Goal: Task Accomplishment & Management: Manage account settings

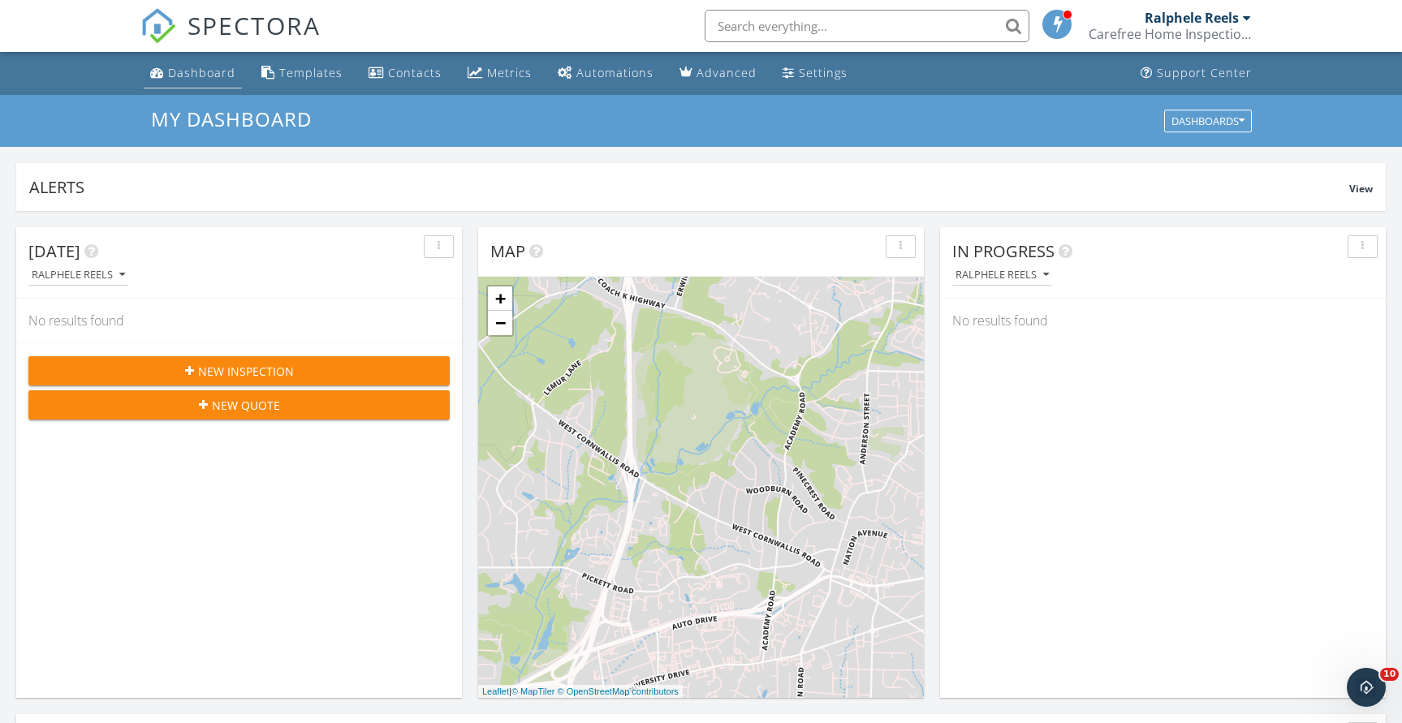
click at [178, 64] on link "Dashboard" at bounding box center [193, 73] width 98 height 30
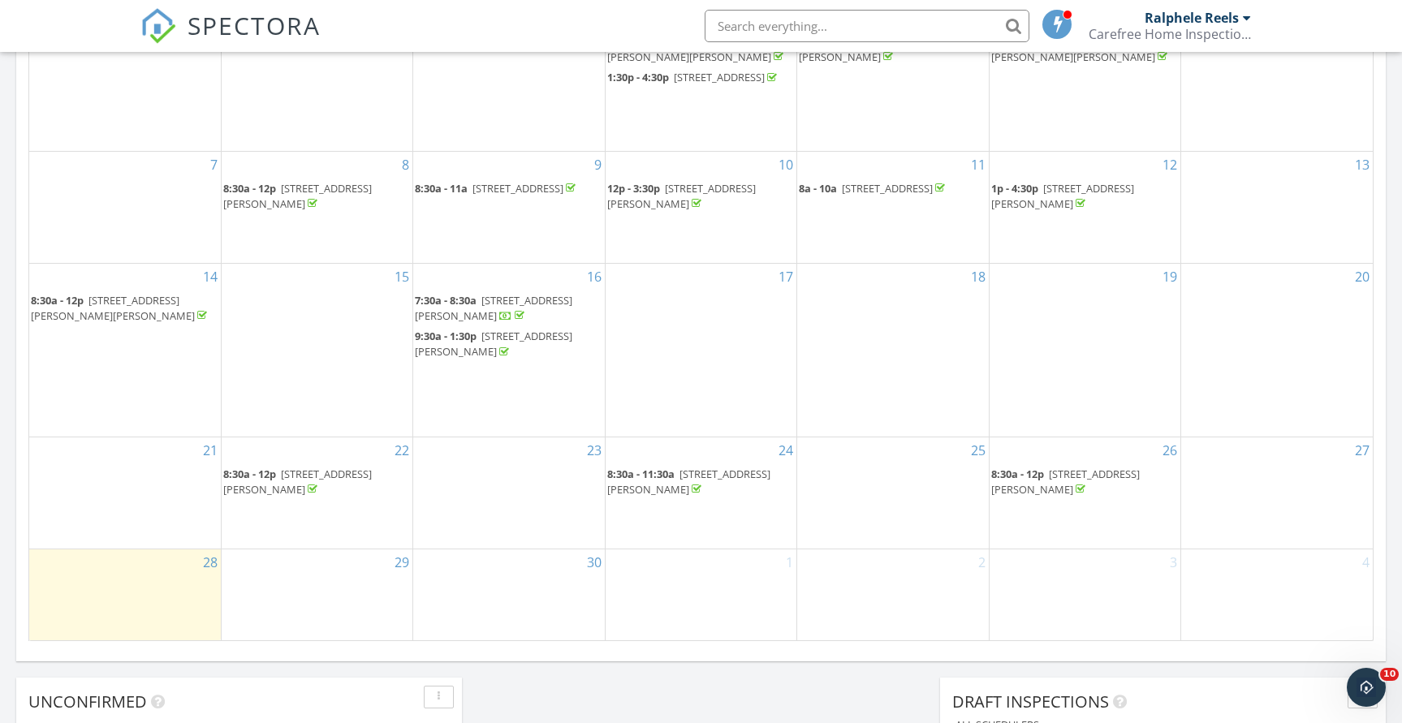
scroll to position [1055, 0]
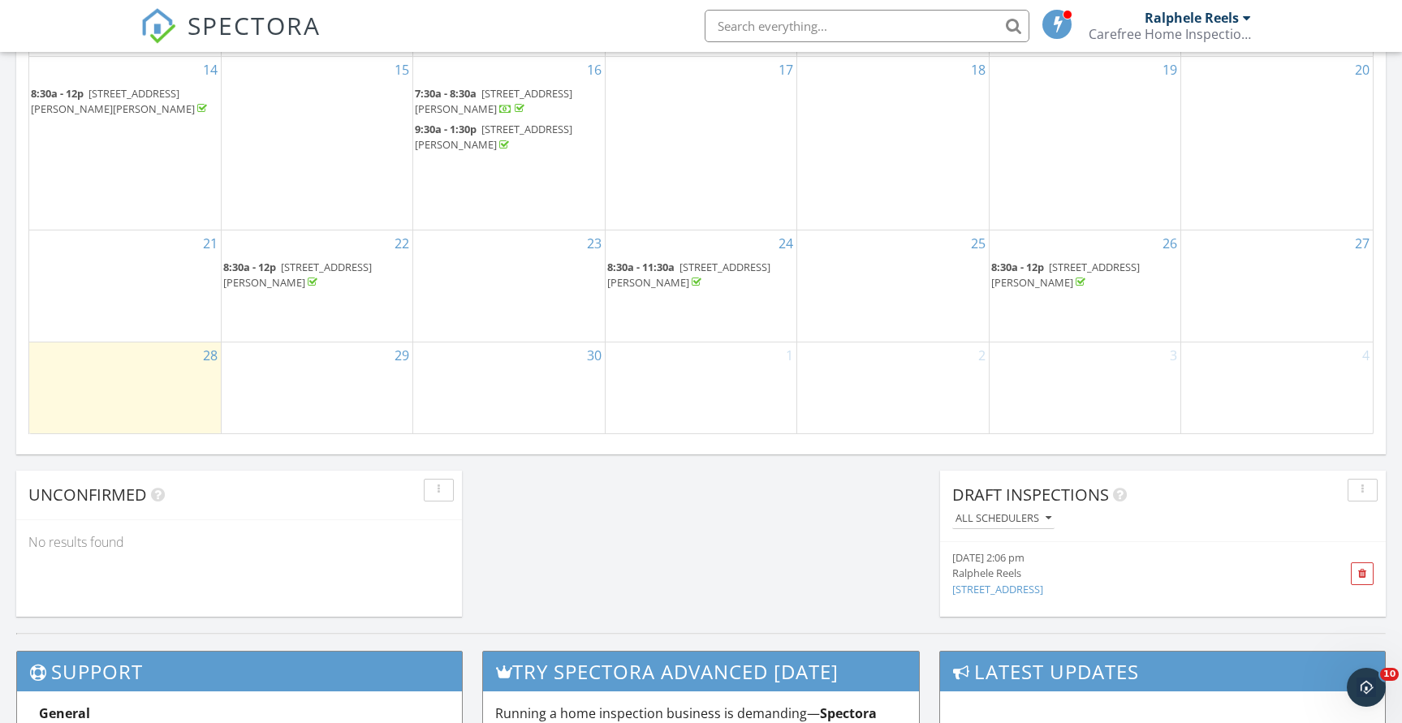
click at [1015, 274] on span "8:30a - 12p" at bounding box center [1017, 267] width 53 height 15
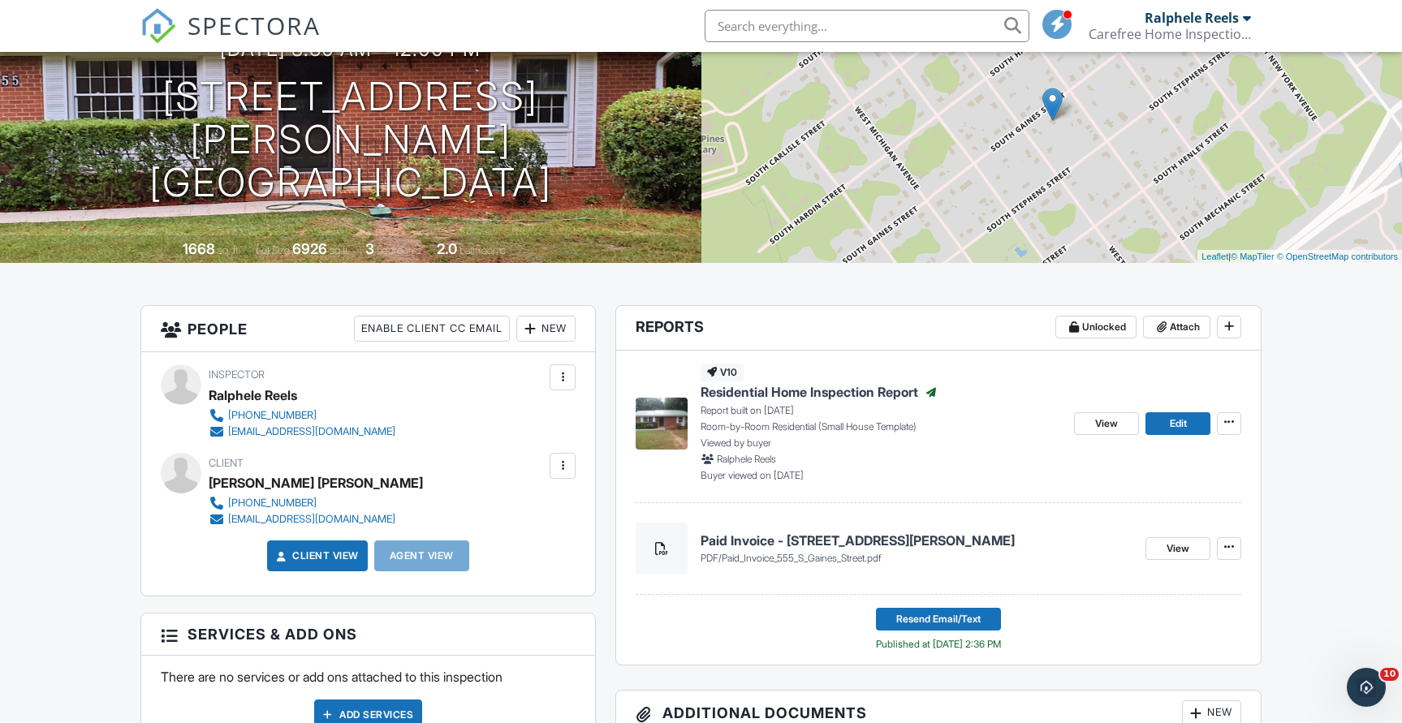
scroll to position [162, 0]
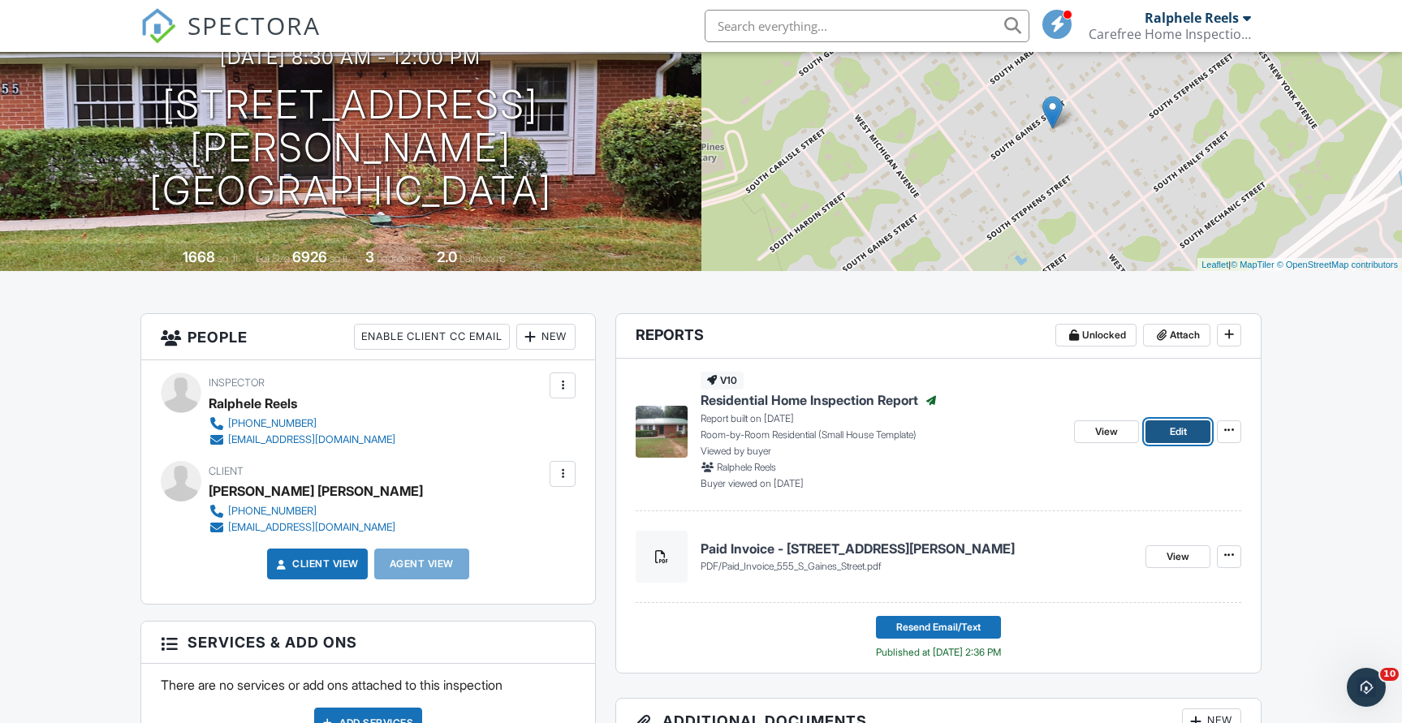
click at [1182, 439] on span "Edit" at bounding box center [1178, 432] width 17 height 16
